Goal: Navigation & Orientation: Find specific page/section

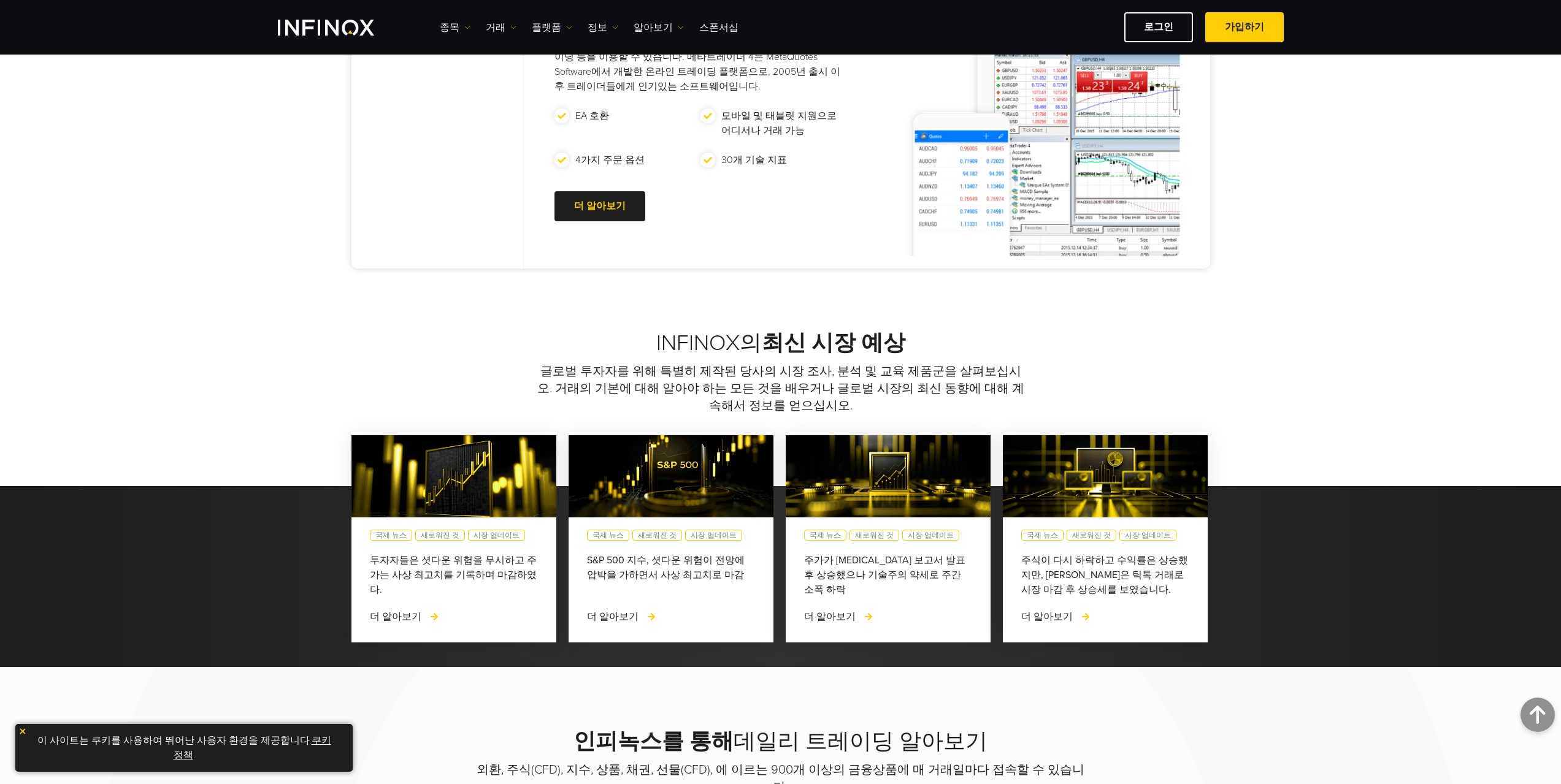
scroll to position [347, 0]
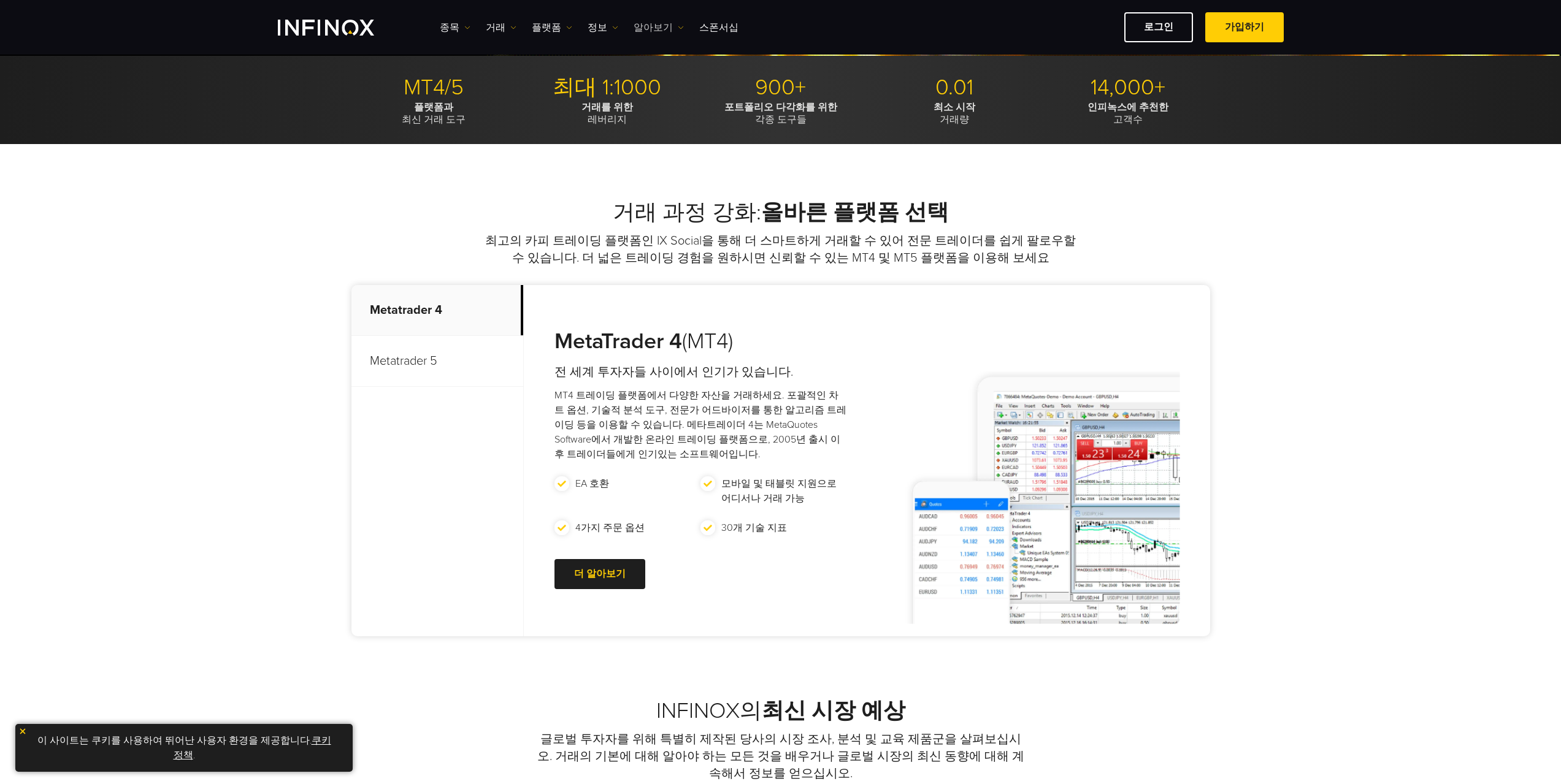
click at [654, 27] on link "알아보기" at bounding box center [659, 27] width 51 height 15
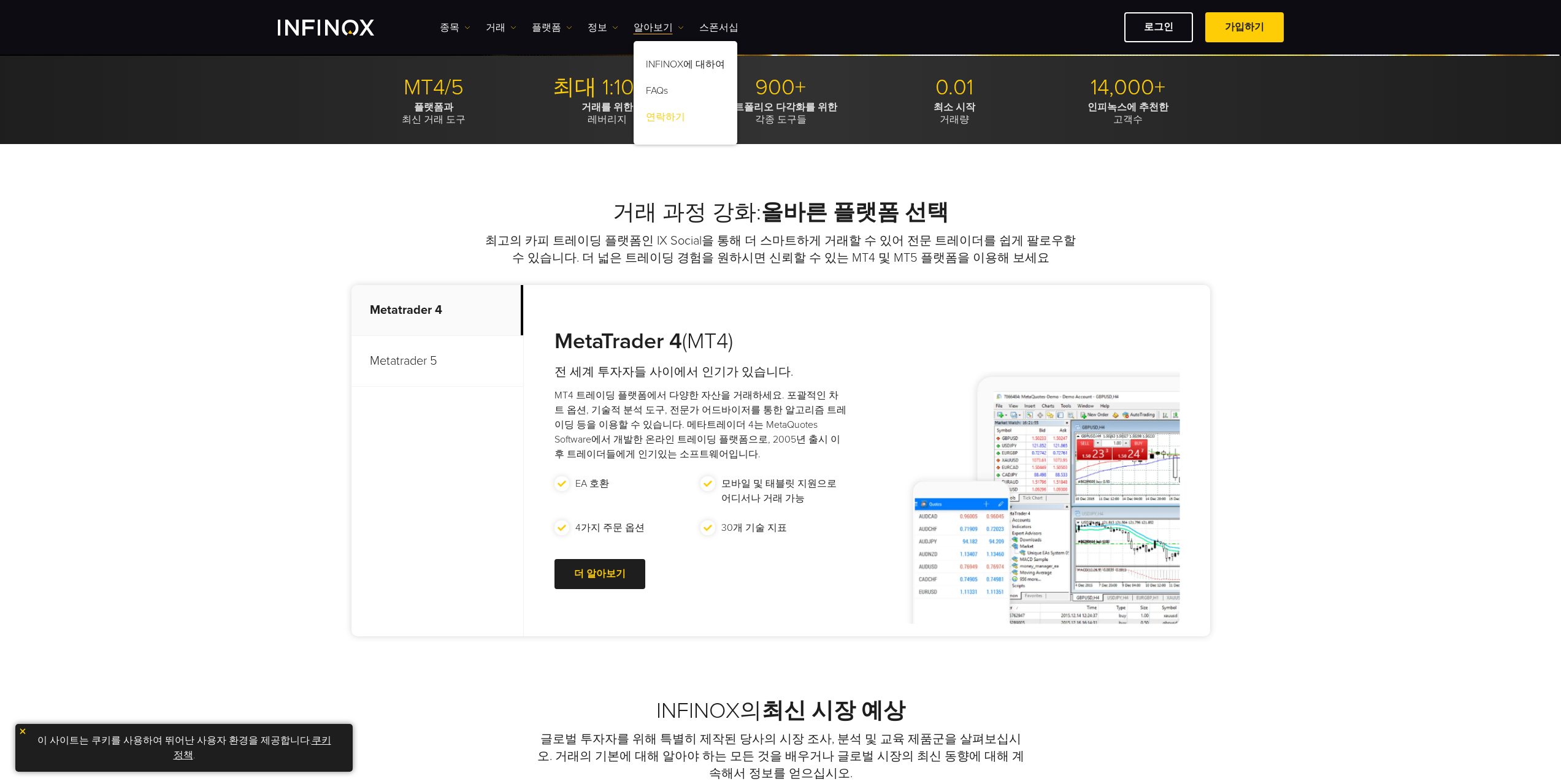
click at [663, 120] on link "연락하기" at bounding box center [685, 119] width 104 height 27
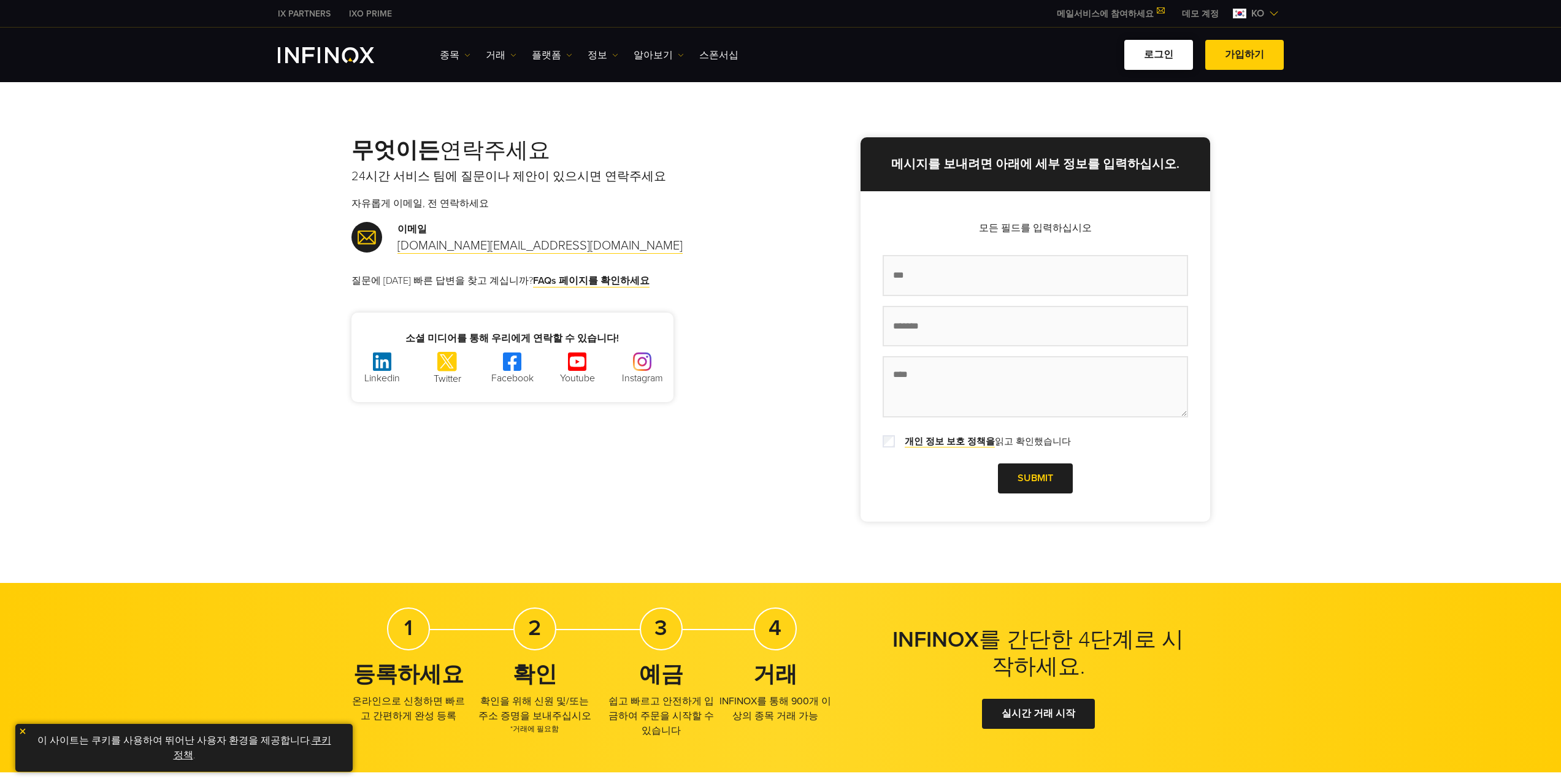
click at [1177, 51] on link "로그인" at bounding box center [1158, 55] width 69 height 30
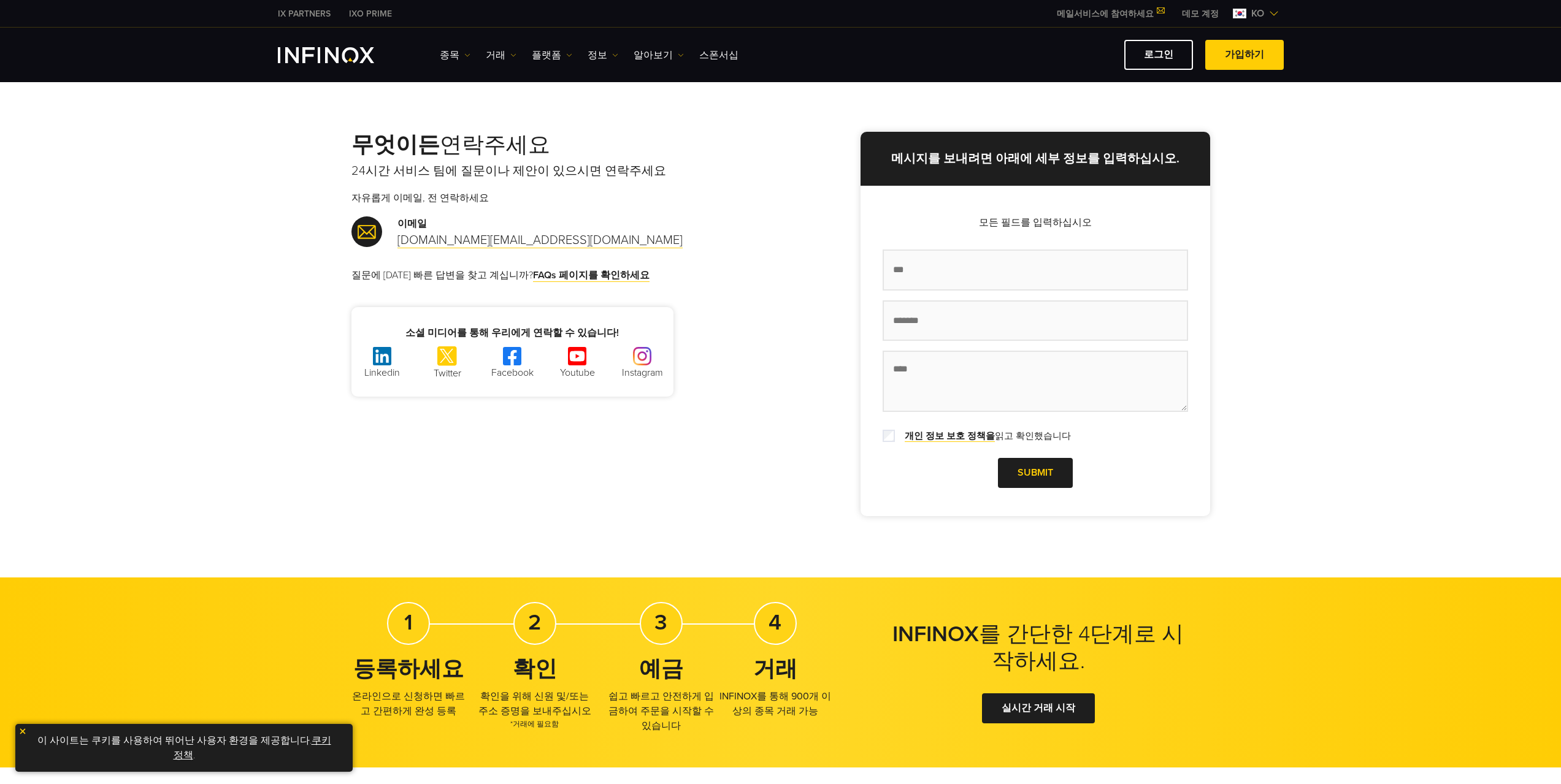
click at [320, 57] on img "INFINOX Logo" at bounding box center [326, 55] width 96 height 16
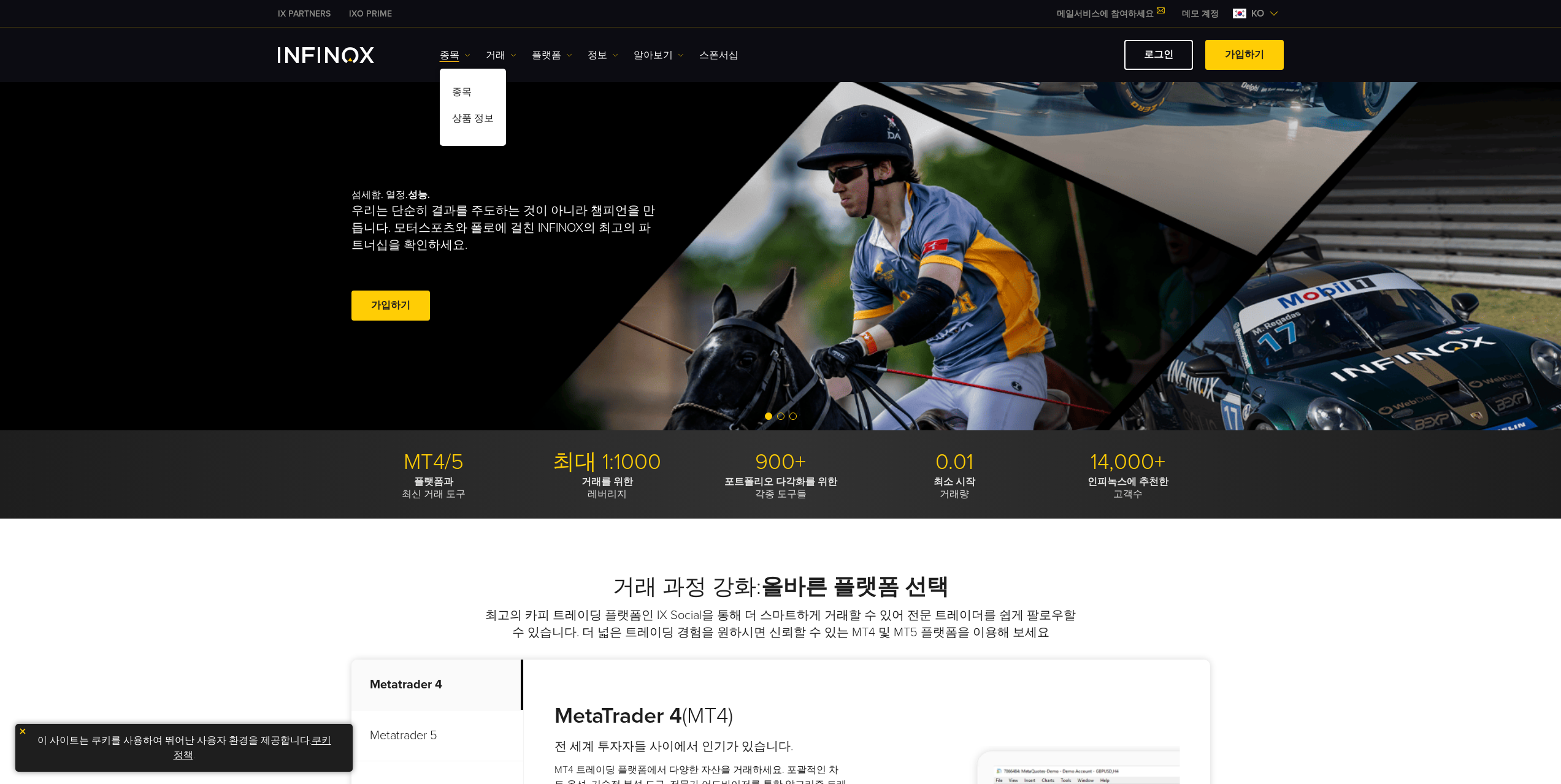
click at [492, 59] on link "거래" at bounding box center [501, 55] width 31 height 15
click at [536, 61] on link "플랫폼" at bounding box center [552, 55] width 41 height 15
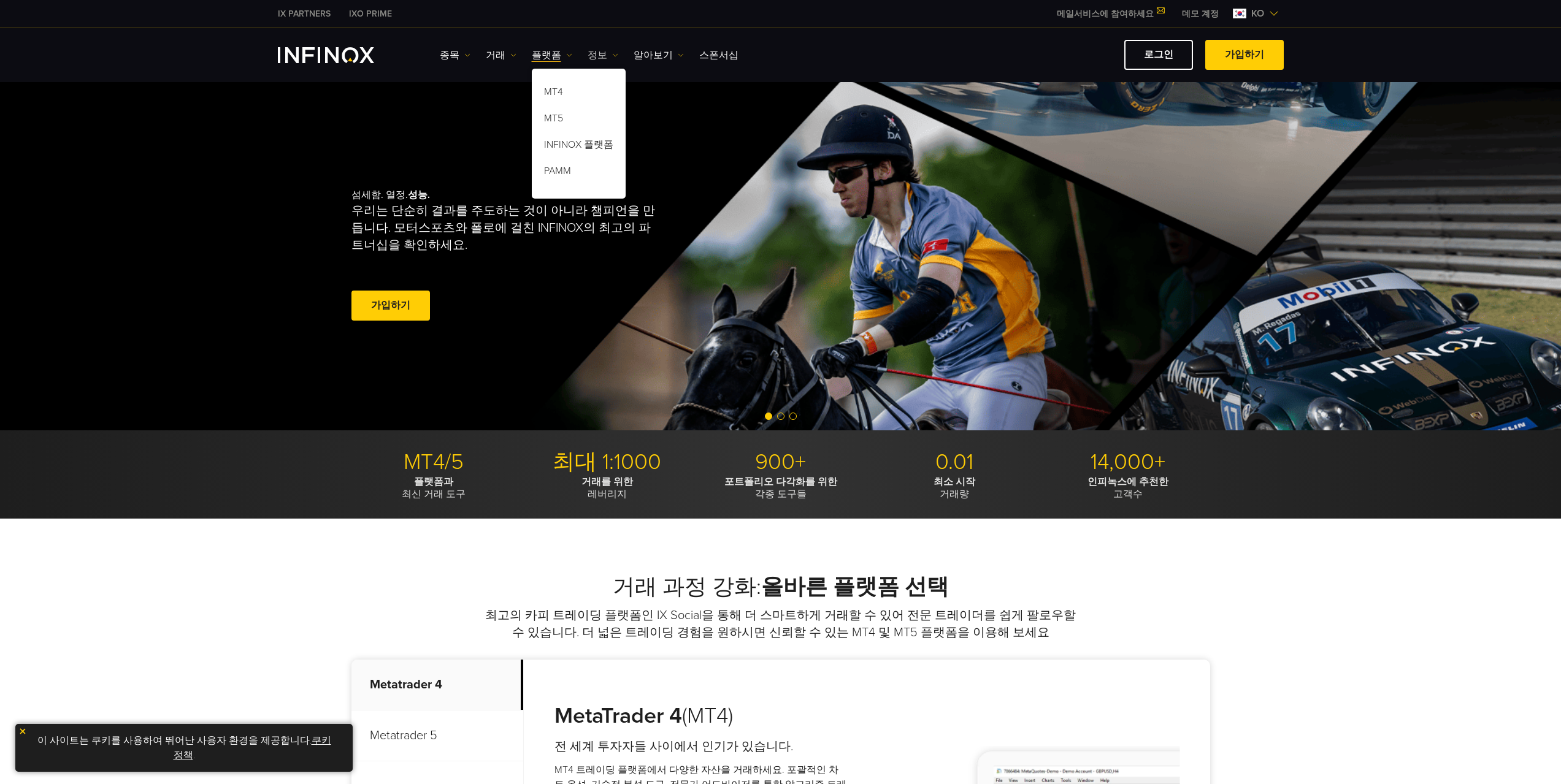
click at [605, 61] on link "정보" at bounding box center [603, 55] width 31 height 15
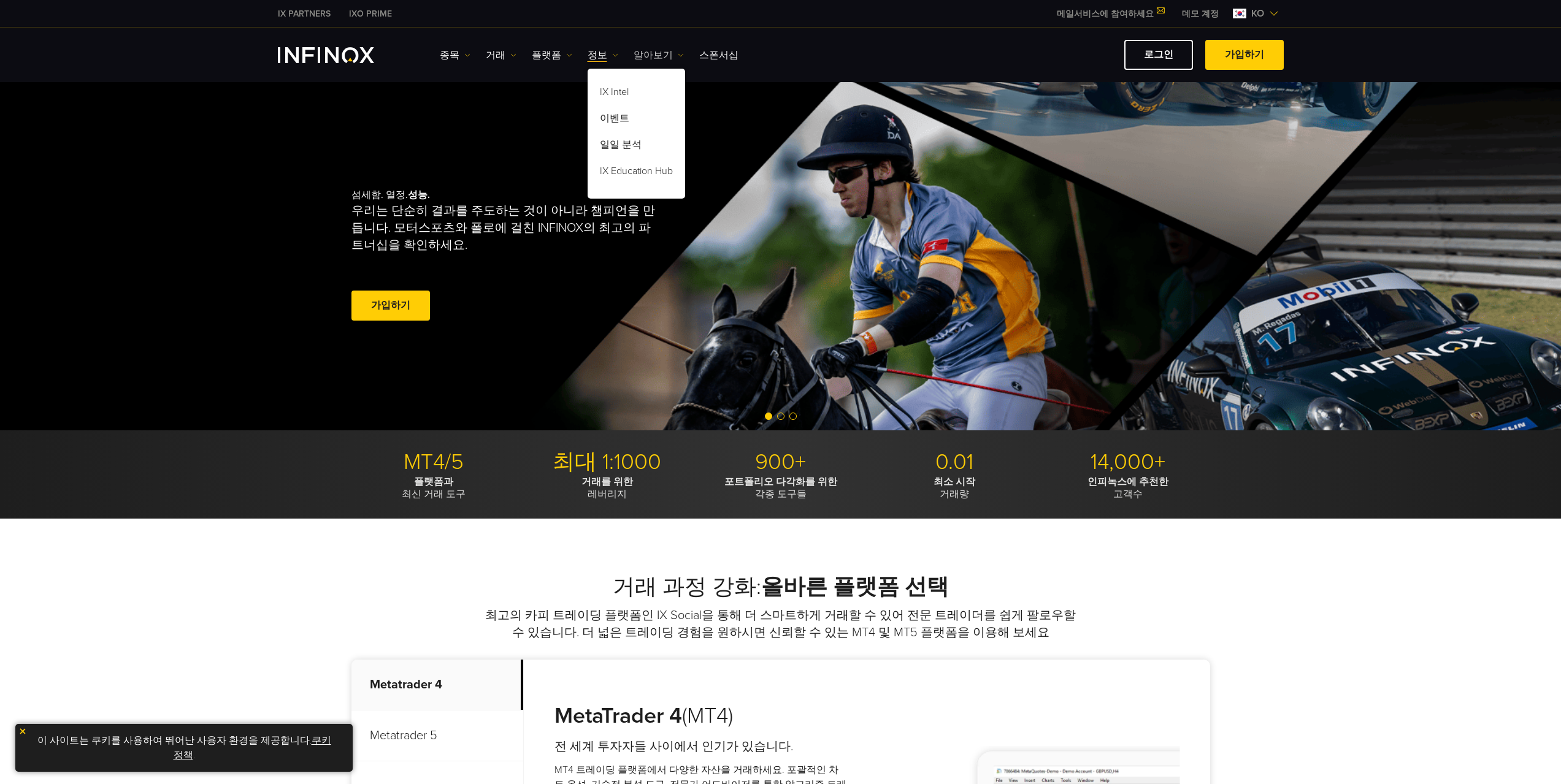
click at [651, 58] on link "알아보기" at bounding box center [659, 55] width 51 height 15
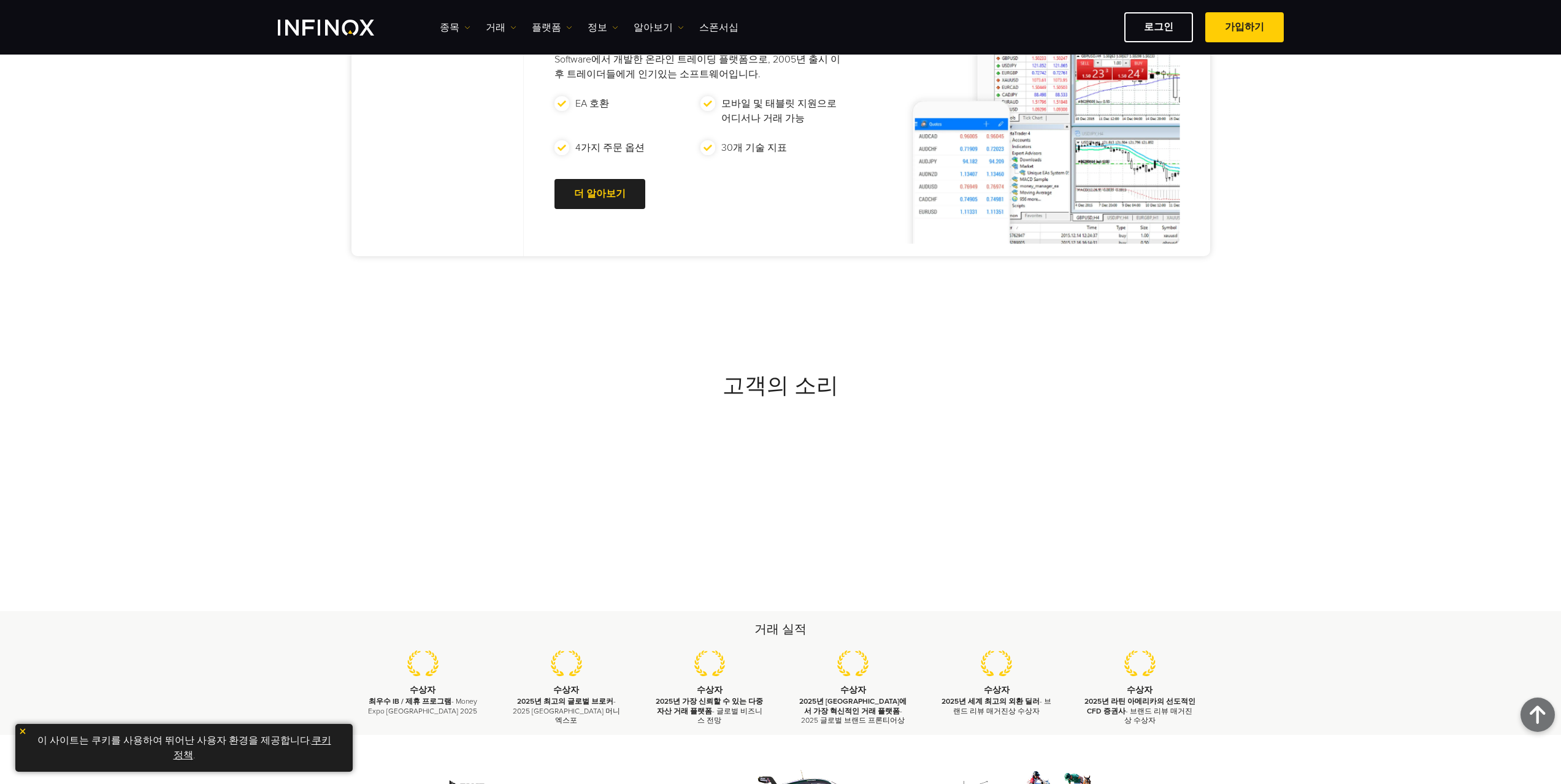
scroll to position [1287, 0]
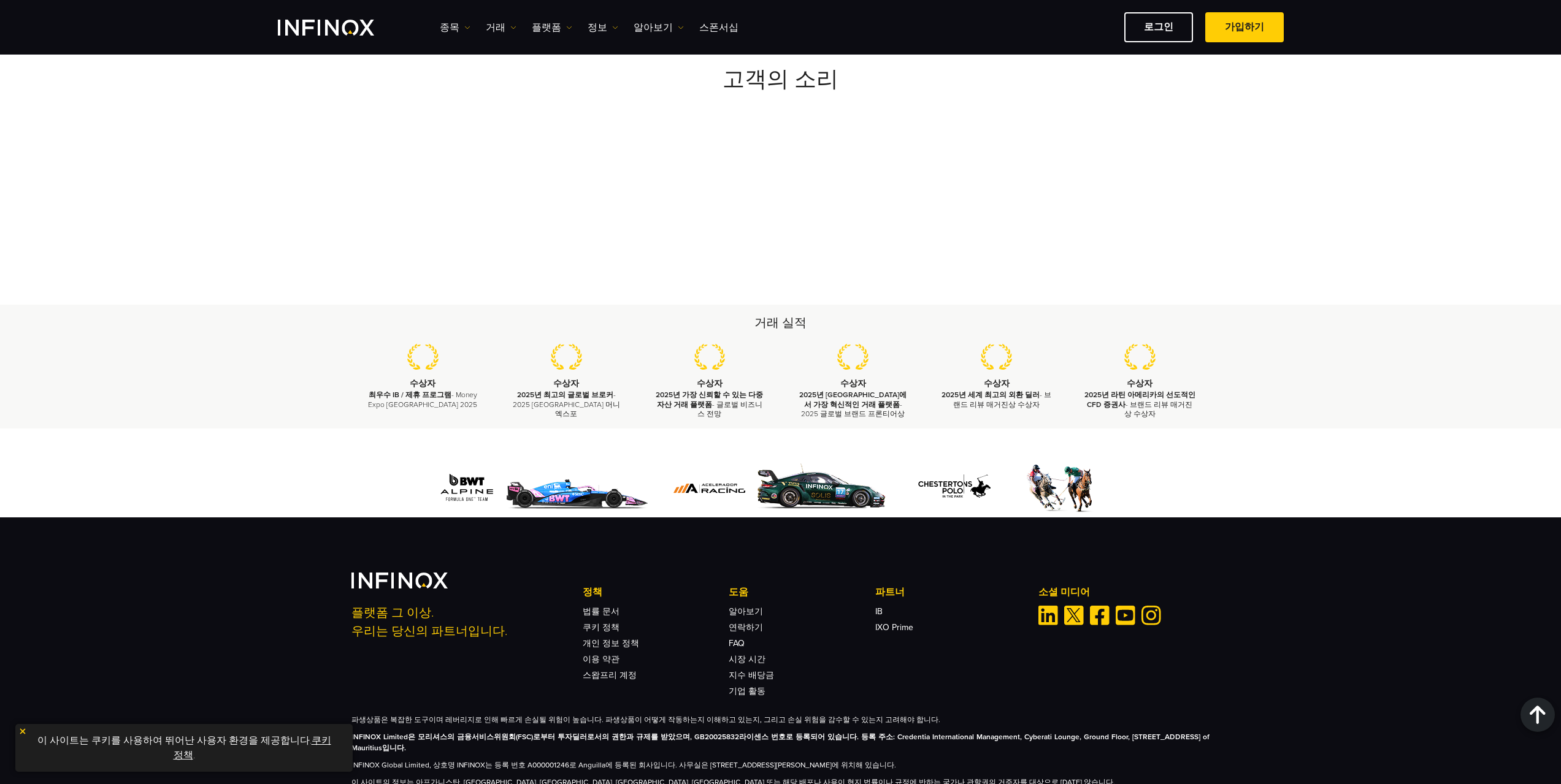
click at [333, 19] on div "종목 종목 상품 정보 거래 데모" at bounding box center [781, 27] width 1006 height 30
click at [281, 18] on div "종목 종목 상품 정보 거래 데모" at bounding box center [781, 27] width 1006 height 30
click at [317, 27] on img "INFINOX Logo" at bounding box center [326, 27] width 96 height 16
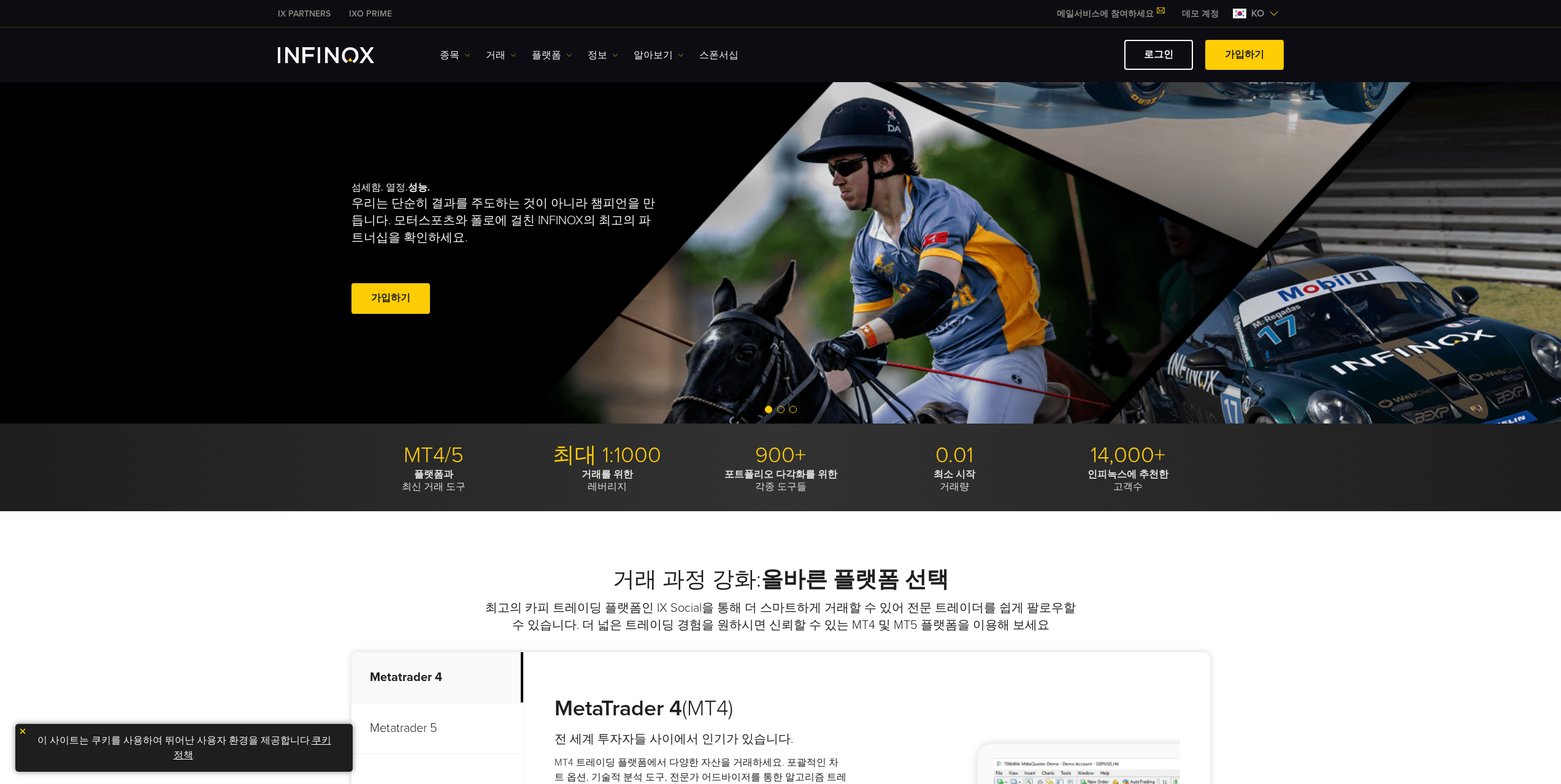
click at [1154, 39] on div "종목 종목 상품 정보 거래 기업 계정" at bounding box center [780, 55] width 1561 height 55
click at [1157, 42] on link "로그인" at bounding box center [1158, 55] width 69 height 30
